Goal: Information Seeking & Learning: Check status

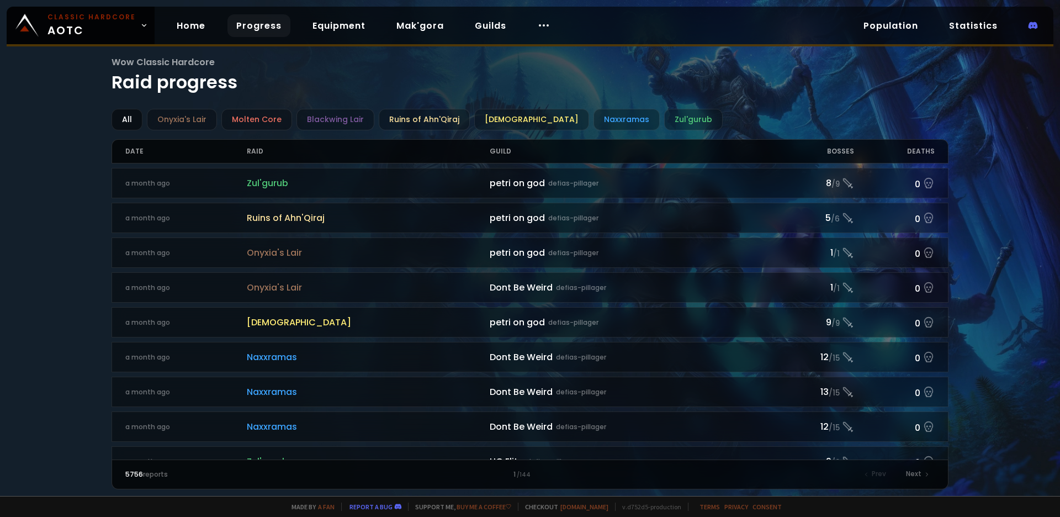
click at [119, 117] on div "All" at bounding box center [127, 120] width 31 height 22
click at [184, 117] on div "Onyxia's Lair" at bounding box center [182, 120] width 70 height 22
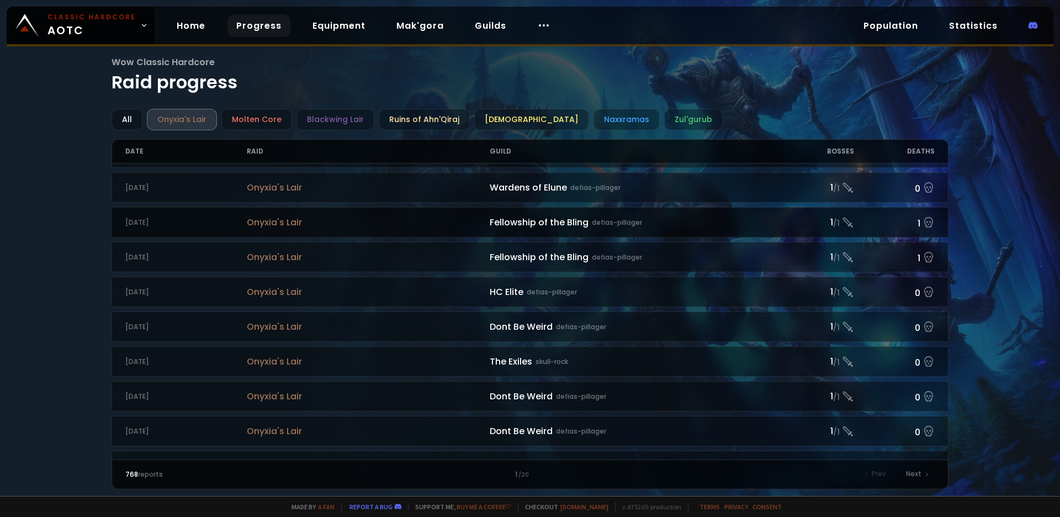
scroll to position [584, 0]
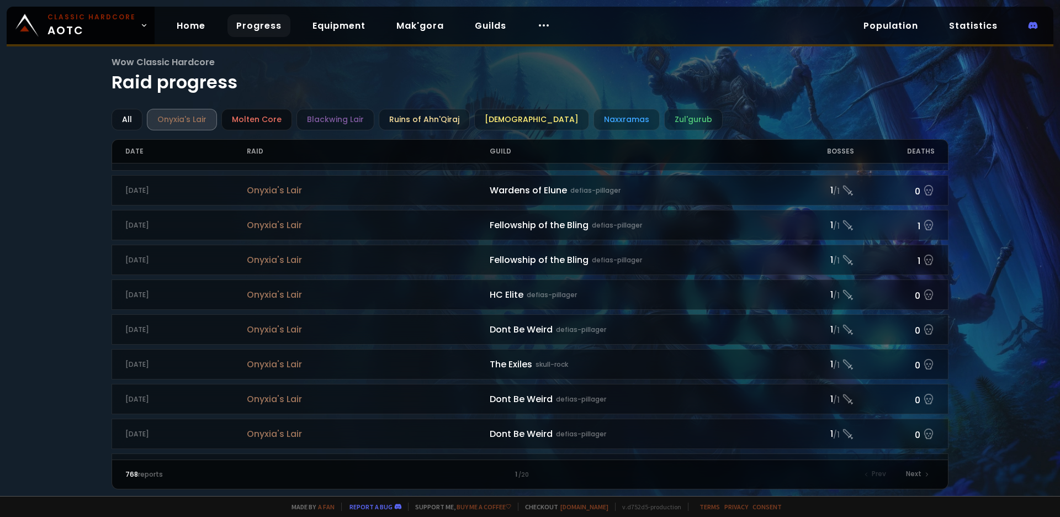
click at [263, 121] on div "Molten Core" at bounding box center [256, 120] width 71 height 22
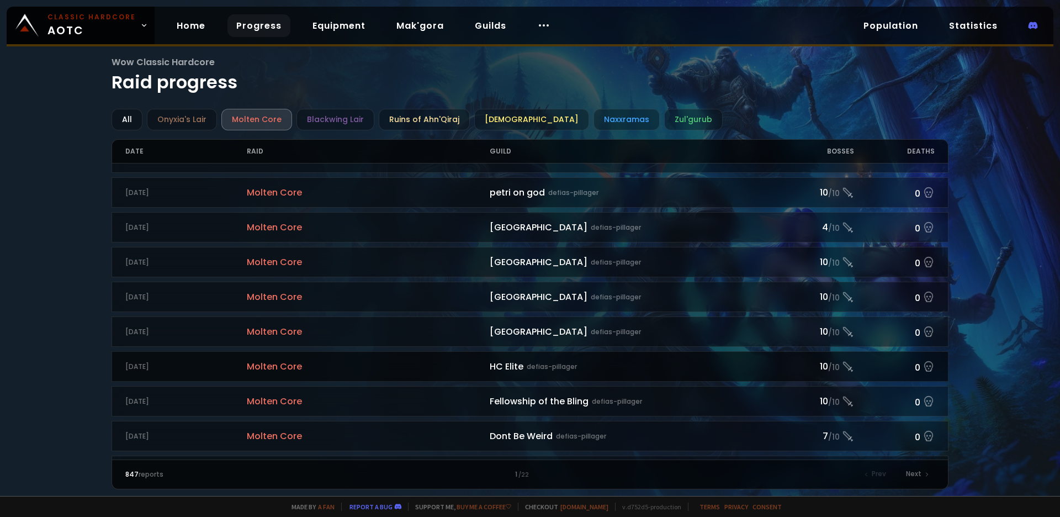
scroll to position [1100, 0]
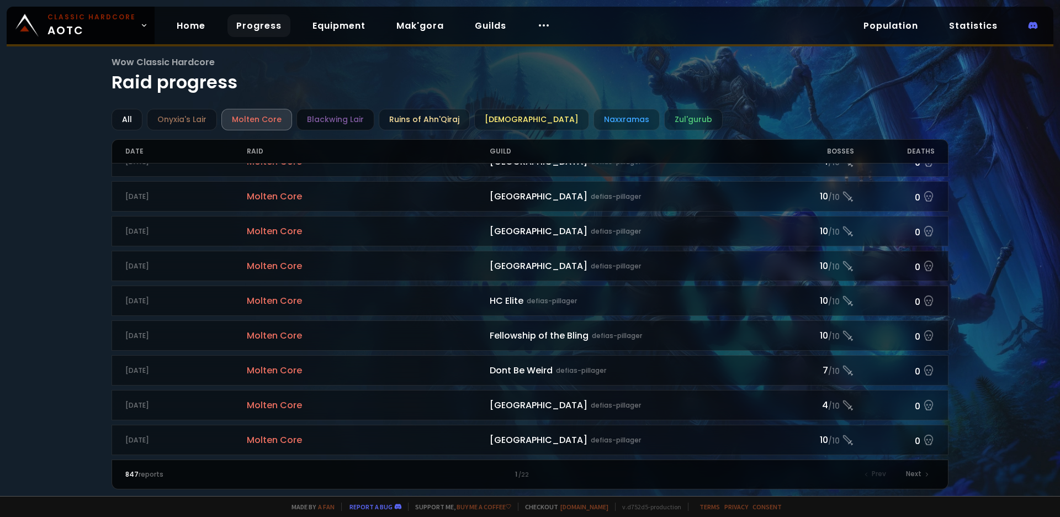
click at [308, 119] on div "Blackwing Lair" at bounding box center [336, 120] width 78 height 22
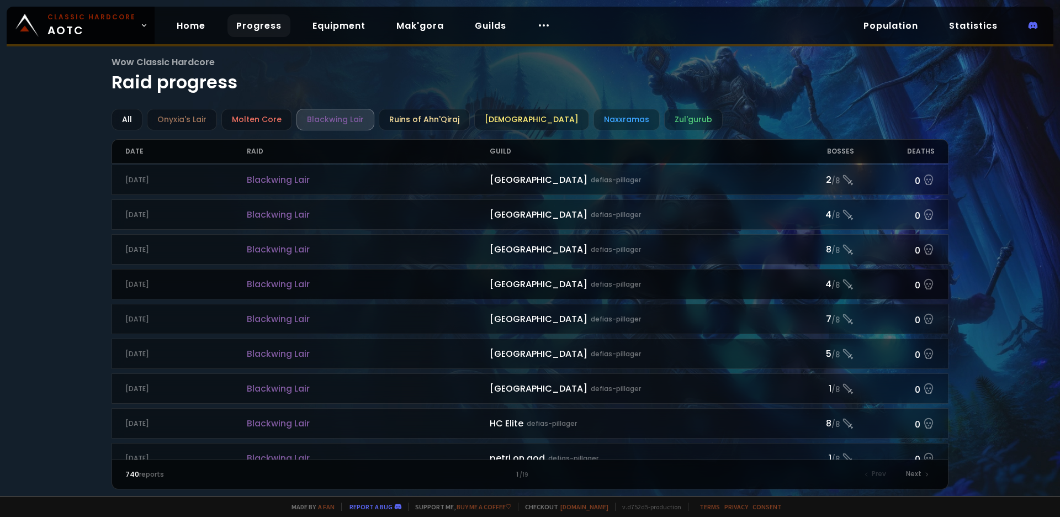
scroll to position [1100, 0]
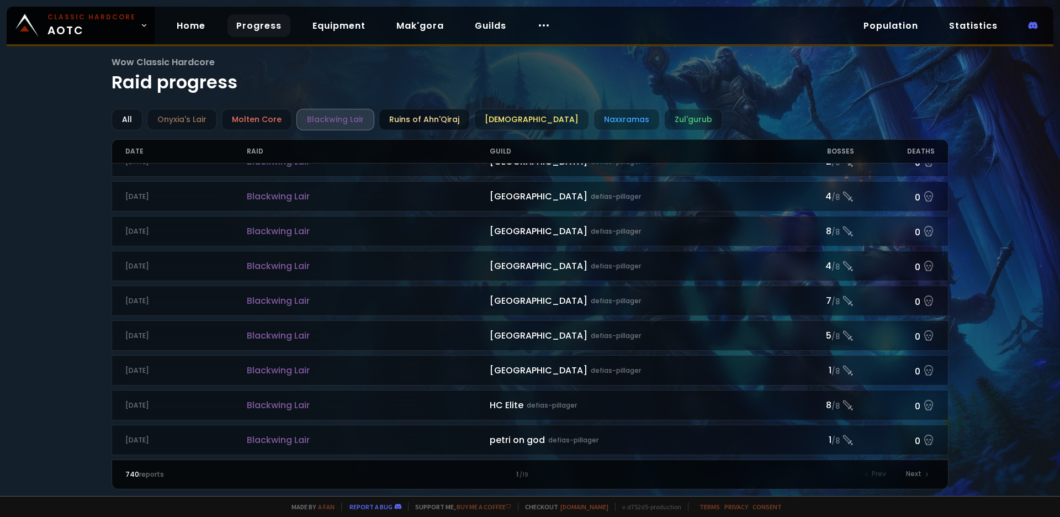
click at [404, 129] on div "Ruins of Ahn'Qiraj" at bounding box center [424, 120] width 91 height 22
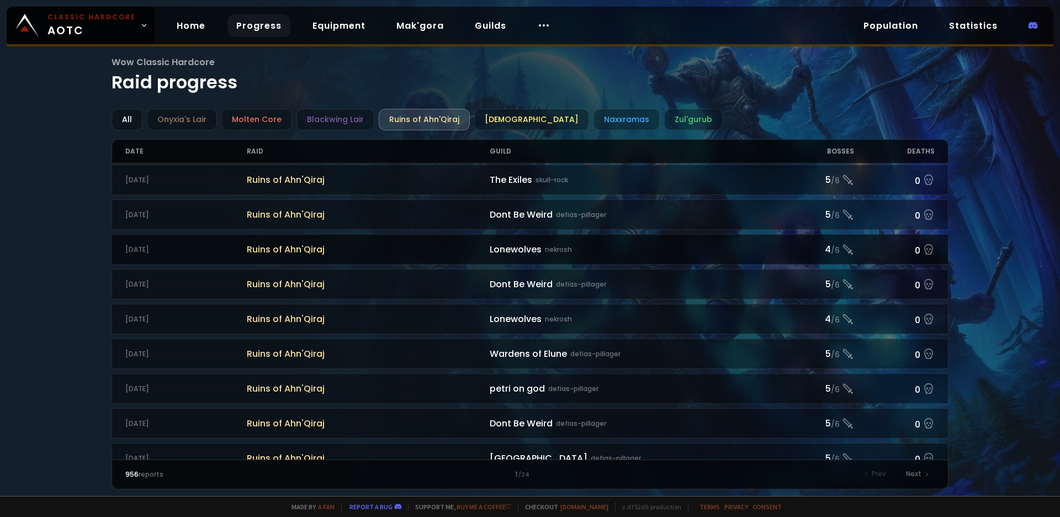
scroll to position [1100, 0]
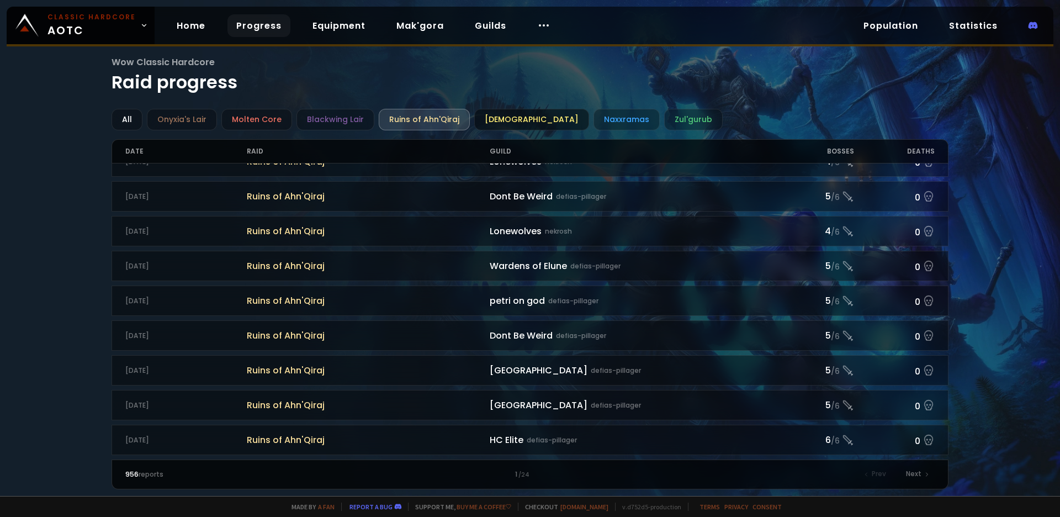
click at [490, 119] on div "[DEMOGRAPHIC_DATA]" at bounding box center [531, 120] width 115 height 22
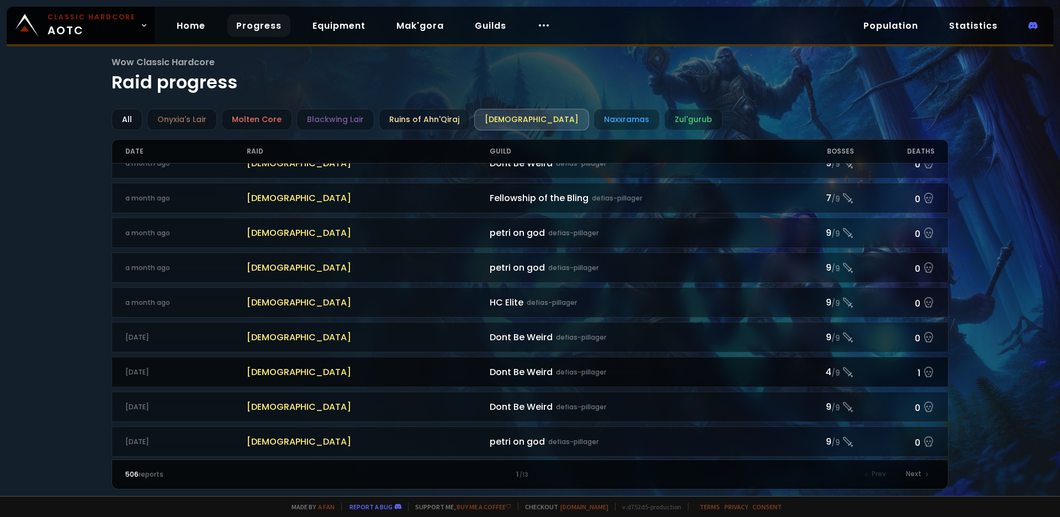
scroll to position [334, 0]
click at [923, 375] on icon at bounding box center [929, 370] width 12 height 12
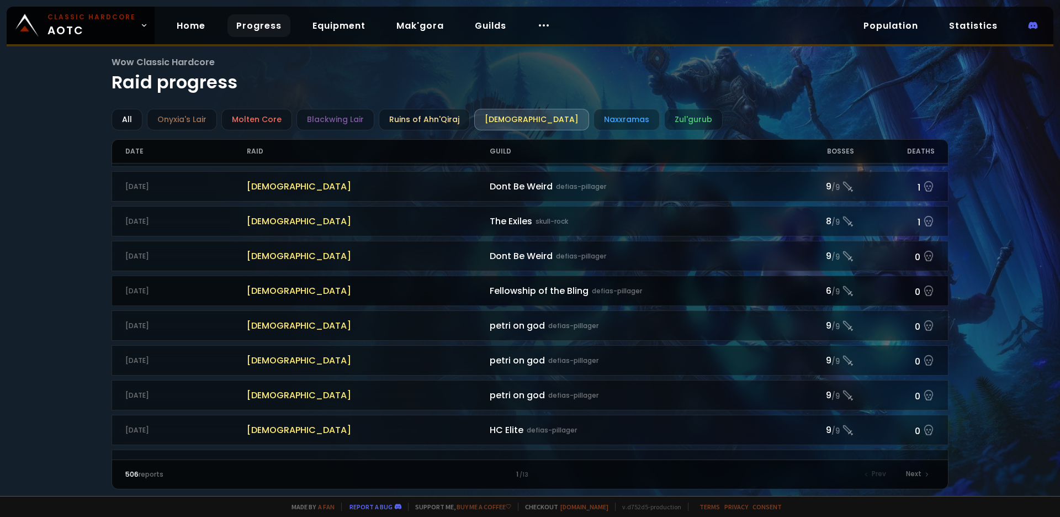
scroll to position [1100, 0]
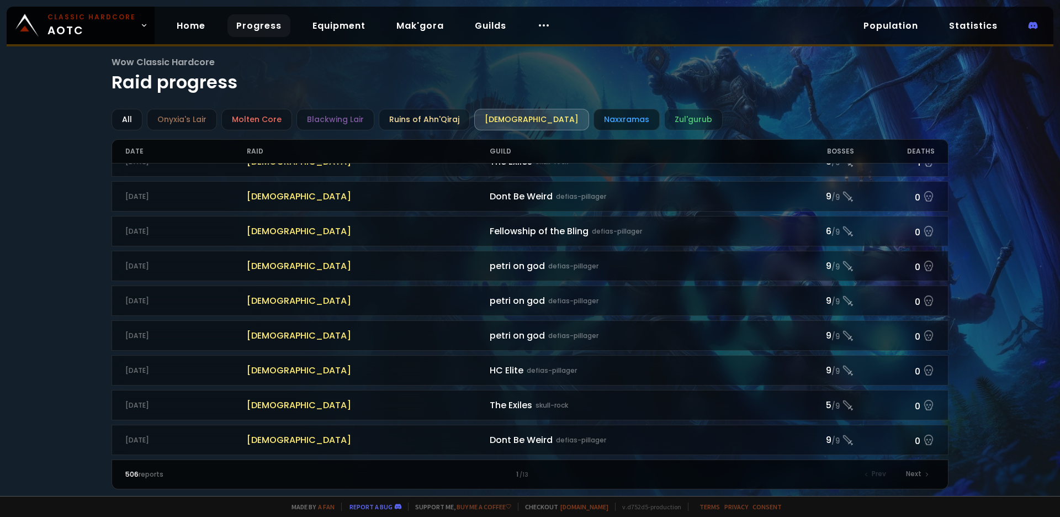
click at [594, 113] on div "Naxxramas" at bounding box center [627, 120] width 66 height 22
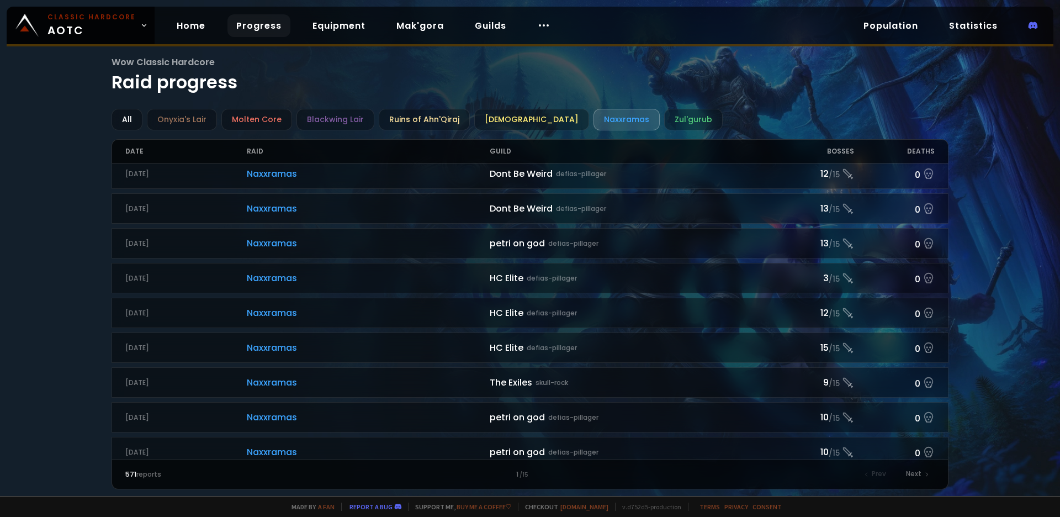
scroll to position [1019, 0]
click at [908, 149] on div "Deaths" at bounding box center [894, 151] width 81 height 23
click at [913, 150] on div "Deaths" at bounding box center [894, 151] width 81 height 23
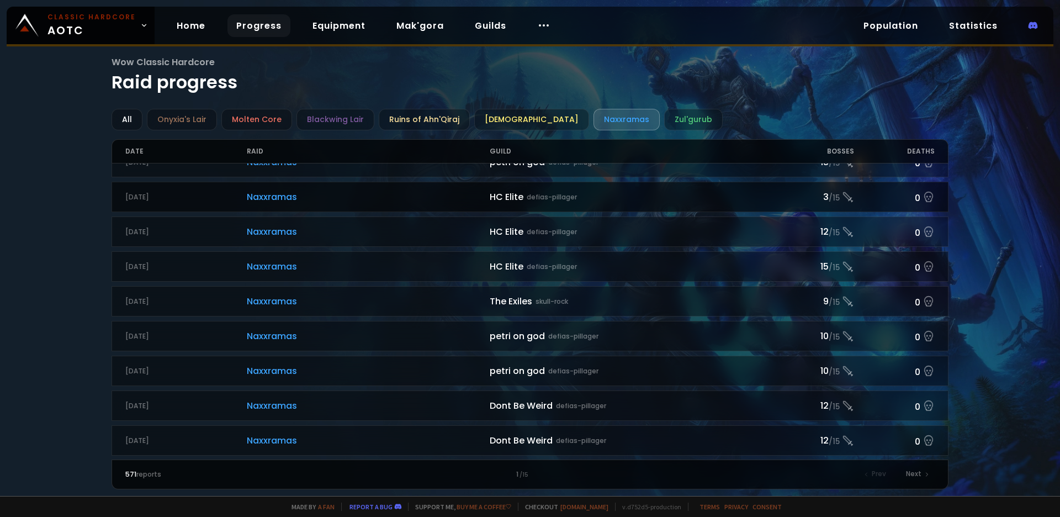
scroll to position [1100, 0]
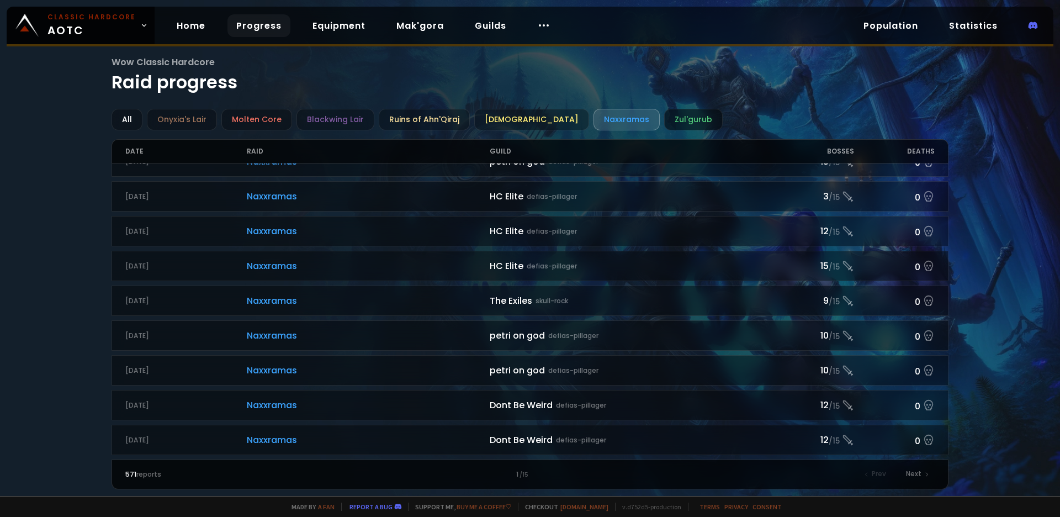
click at [664, 122] on div "Zul'gurub" at bounding box center [693, 120] width 59 height 22
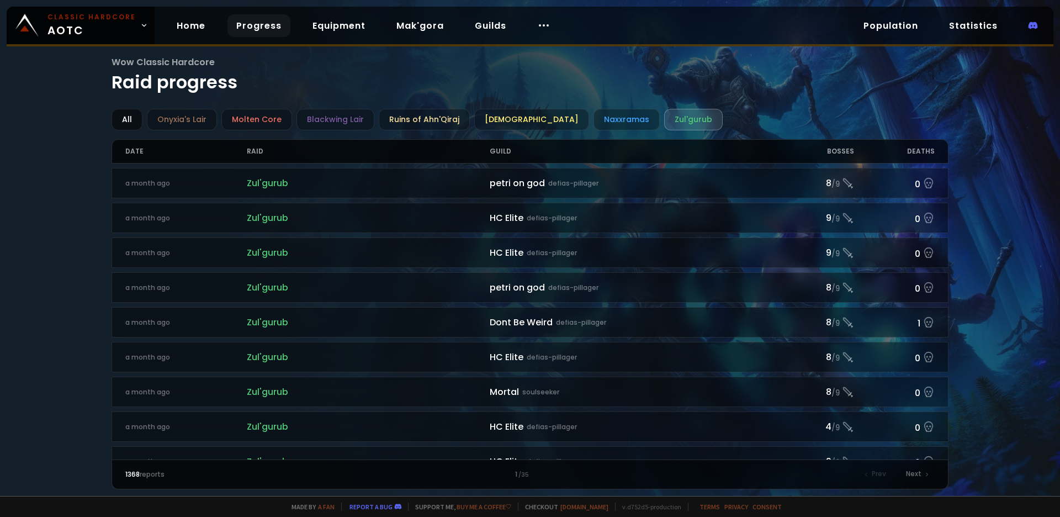
click at [129, 121] on div "All" at bounding box center [127, 120] width 31 height 22
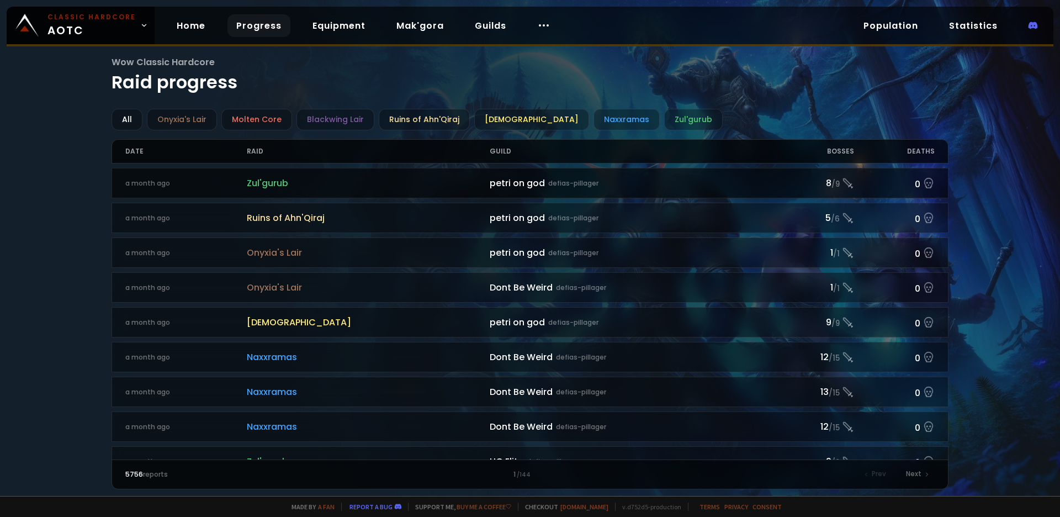
click at [528, 183] on div "petri on god defias-pillager" at bounding box center [631, 183] width 283 height 14
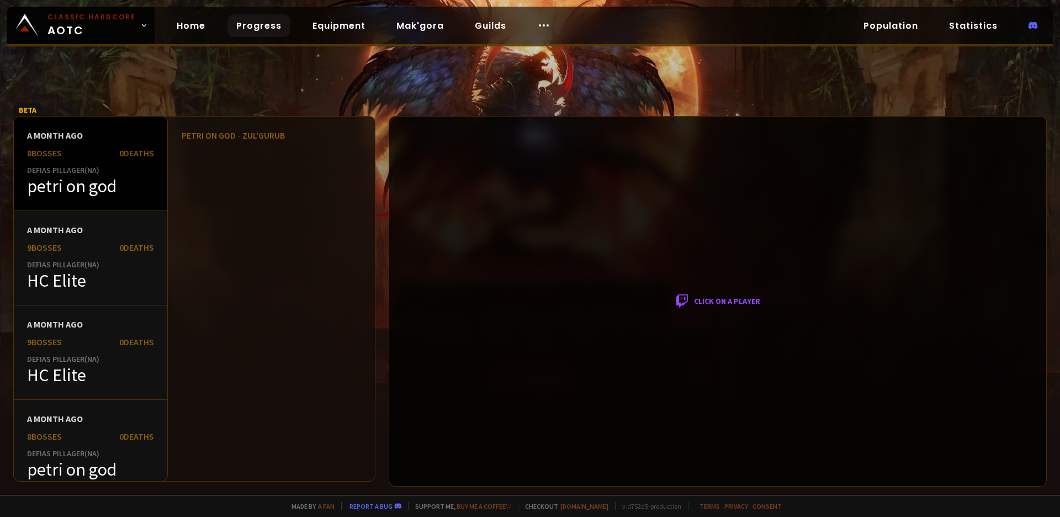
click at [93, 202] on div "a month ago 8 bosses 0 Deaths Defias Pillager ( NA ) petri on god" at bounding box center [91, 164] width 154 height 94
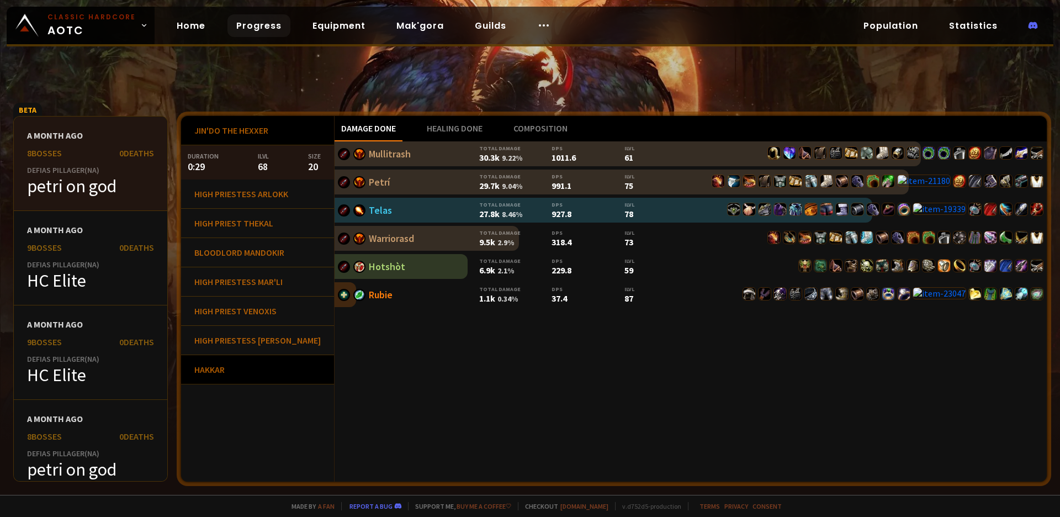
click at [264, 376] on div "Hakkar" at bounding box center [257, 369] width 153 height 29
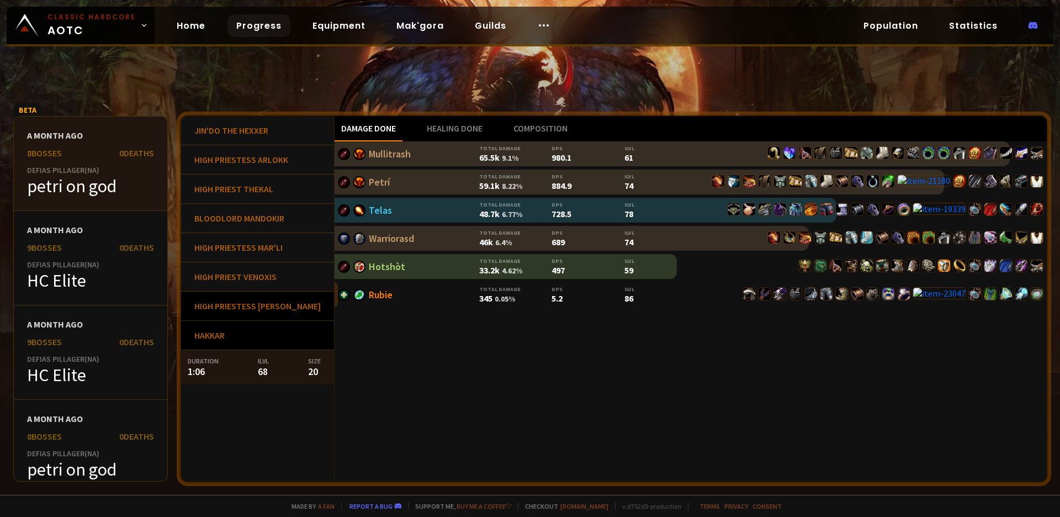
click at [254, 304] on div "High Priestess [PERSON_NAME]" at bounding box center [257, 306] width 153 height 29
